Goal: Task Accomplishment & Management: Complete application form

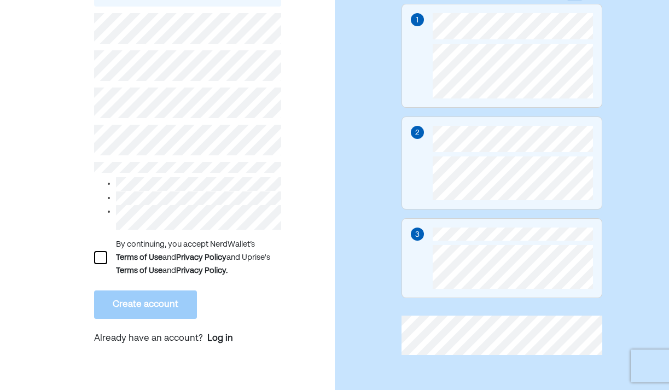
scroll to position [148, 0]
click at [100, 258] on div at bounding box center [100, 257] width 13 height 13
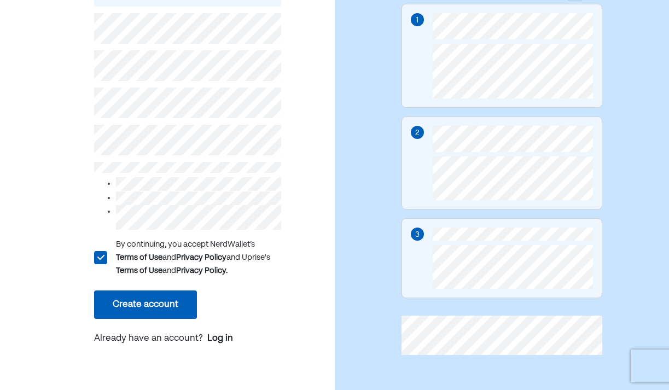
click at [132, 301] on button "Create account" at bounding box center [145, 304] width 103 height 28
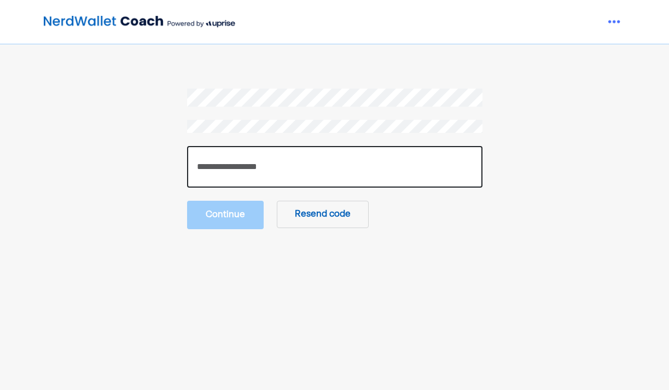
click at [256, 167] on input "number" at bounding box center [334, 167] width 295 height 42
type input "******"
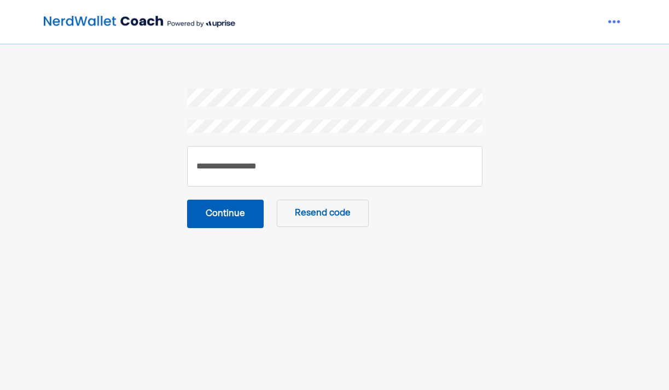
click at [202, 207] on button "Continue" at bounding box center [225, 214] width 77 height 28
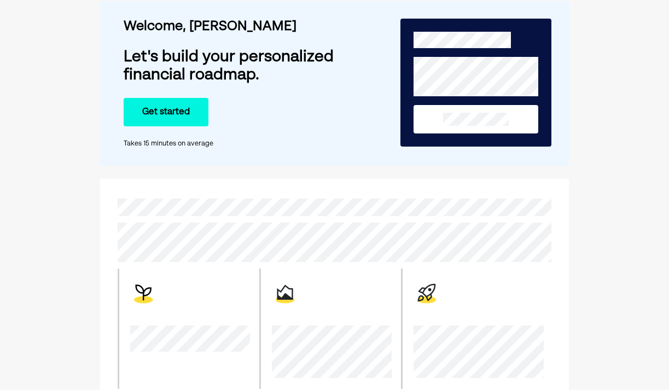
scroll to position [75, 0]
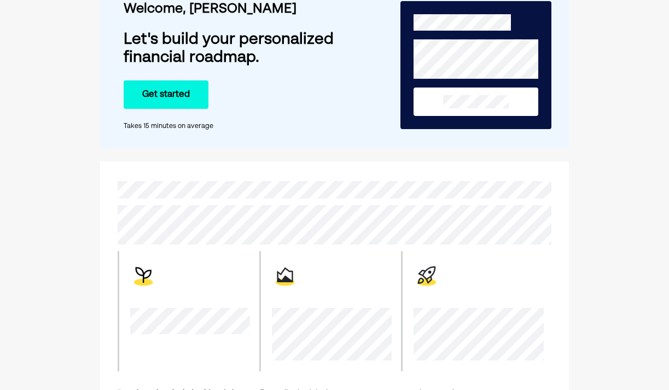
click at [174, 107] on button "Get started" at bounding box center [166, 94] width 85 height 28
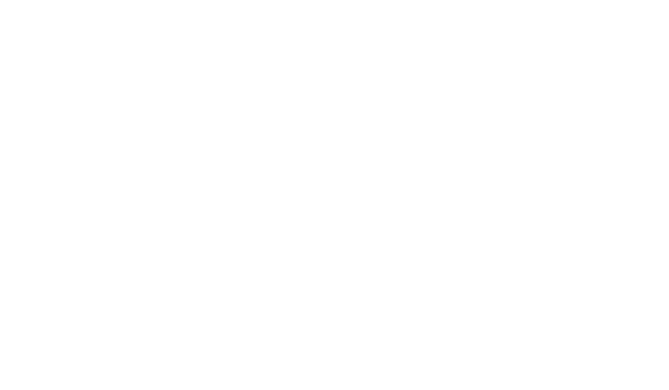
scroll to position [0, 0]
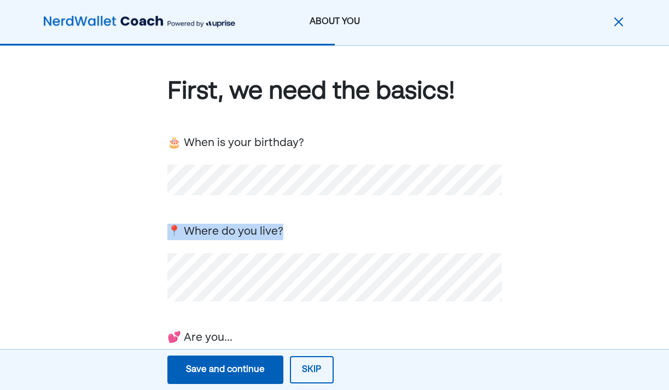
click at [308, 224] on div "📍 Where do you live?" at bounding box center [334, 230] width 335 height 19
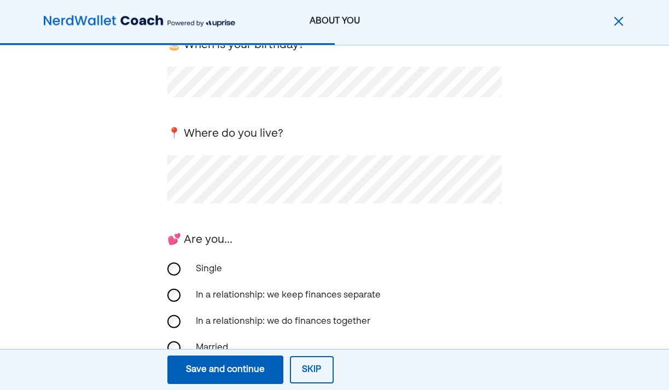
scroll to position [120, 0]
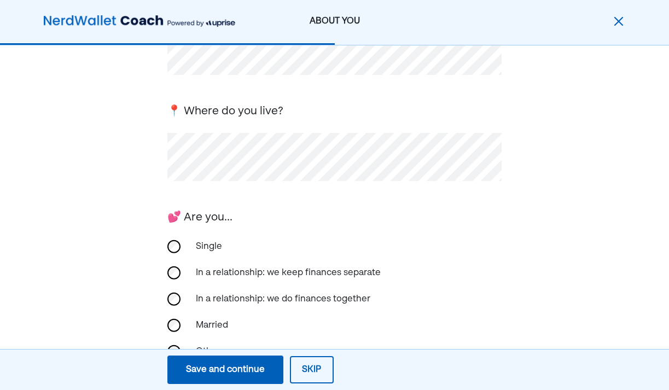
click at [207, 248] on div "Single" at bounding box center [243, 247] width 109 height 26
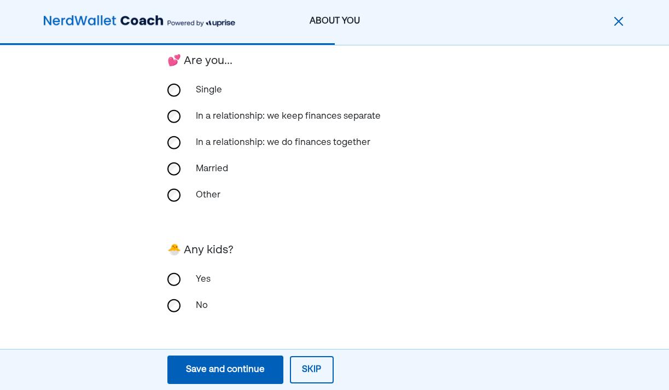
scroll to position [276, 0]
click at [193, 304] on div "No" at bounding box center [243, 306] width 109 height 26
click at [229, 364] on div "Save and continue" at bounding box center [225, 369] width 79 height 13
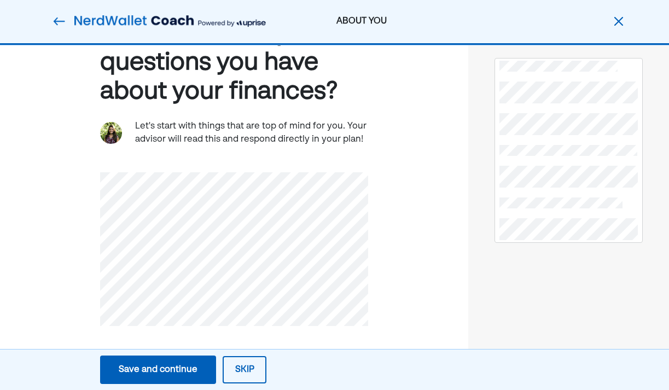
click at [164, 364] on div "Save and continue" at bounding box center [158, 369] width 79 height 13
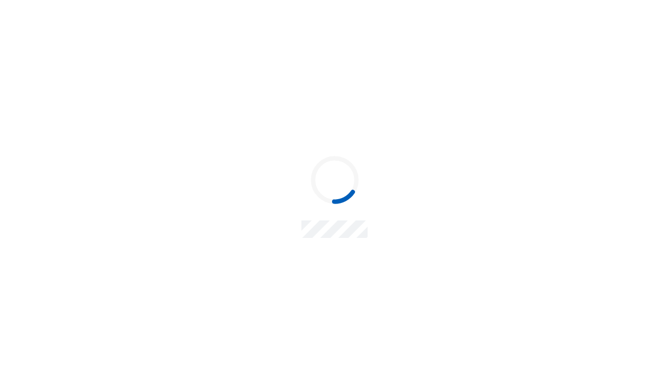
scroll to position [0, 0]
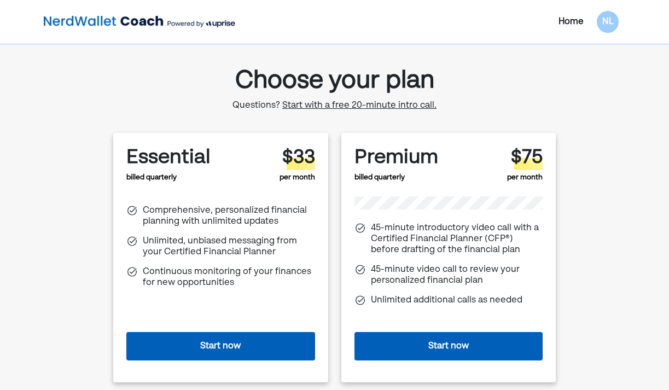
click at [337, 104] on span "Start with a free 20-minute intro call." at bounding box center [359, 105] width 154 height 9
